Goal: Task Accomplishment & Management: Manage account settings

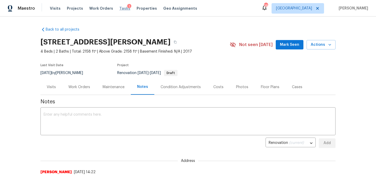
click at [119, 9] on span "Tasks" at bounding box center [124, 9] width 11 height 4
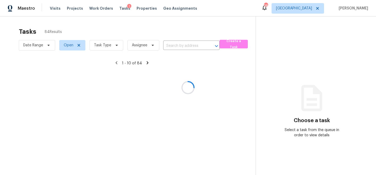
click at [115, 46] on div at bounding box center [188, 87] width 376 height 175
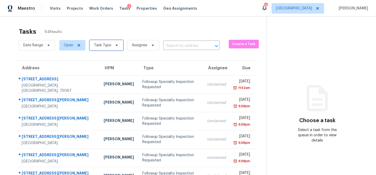
click at [115, 46] on icon at bounding box center [117, 45] width 4 height 4
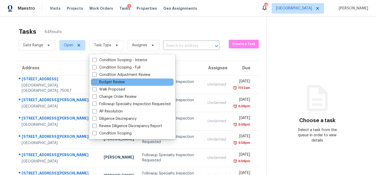
click at [107, 83] on label "Budget Review" at bounding box center [109, 81] width 32 height 5
click at [96, 83] on input "Budget Review" at bounding box center [94, 80] width 3 height 3
checkbox input "true"
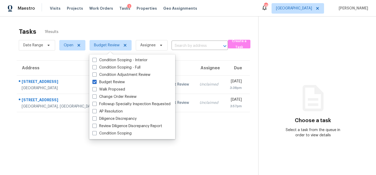
click at [111, 31] on div "Tasks 1 Results" at bounding box center [139, 32] width 240 height 14
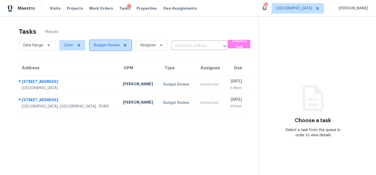
click at [120, 45] on span "Budget Review" at bounding box center [111, 45] width 42 height 10
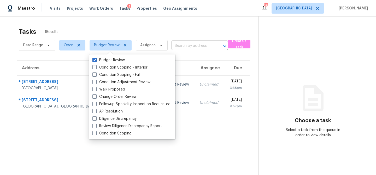
click at [105, 30] on div "Tasks 1 Results" at bounding box center [139, 32] width 240 height 14
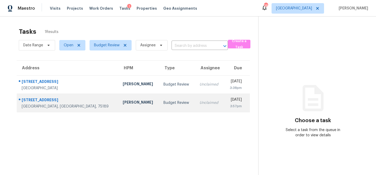
click at [123, 102] on div "[PERSON_NAME]" at bounding box center [139, 103] width 33 height 7
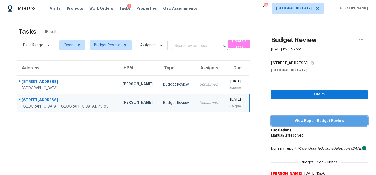
click at [330, 121] on span "View Repair Budget Review" at bounding box center [319, 121] width 88 height 7
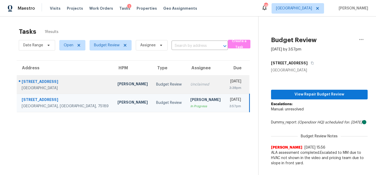
click at [190, 84] on div "Unclaimed" at bounding box center [205, 84] width 31 height 5
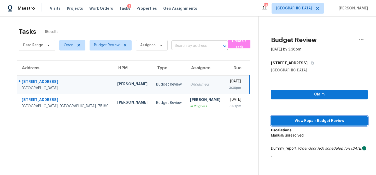
click at [304, 119] on span "View Repair Budget Review" at bounding box center [319, 121] width 88 height 7
